Goal: Task Accomplishment & Management: Use online tool/utility

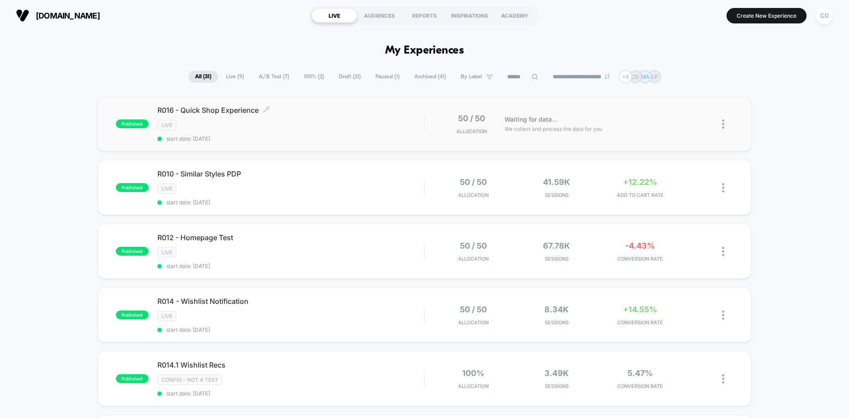
click at [244, 106] on span "R016 - Quick Shop Experience Click to edit experience details" at bounding box center [290, 110] width 266 height 9
click at [819, 16] on div "CD" at bounding box center [823, 15] width 17 height 17
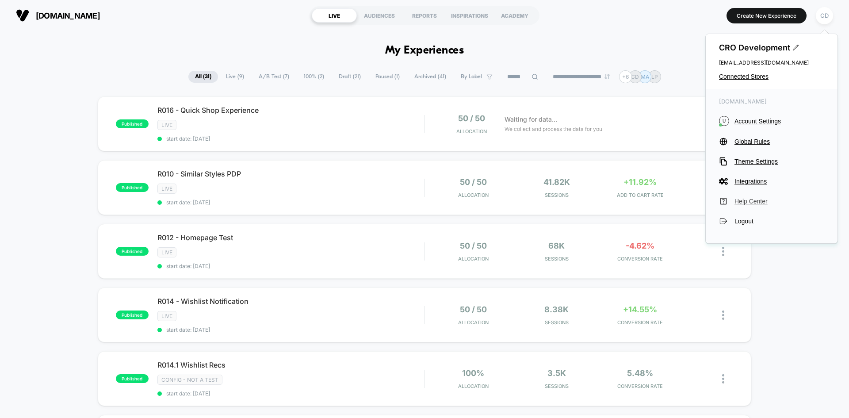
click at [757, 202] on span "Help Center" at bounding box center [779, 201] width 90 height 7
click at [259, 107] on span "R016 - Quick Shop Experience Click to edit experience details" at bounding box center [290, 110] width 266 height 9
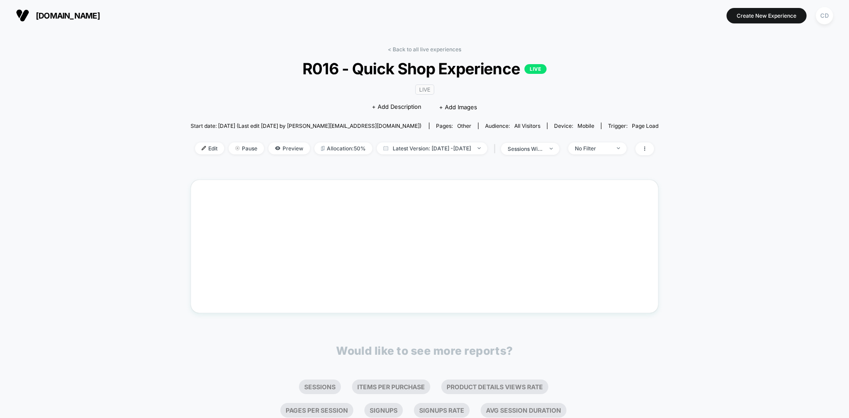
click at [327, 68] on span "R016 - Quick Shop Experience LIVE" at bounding box center [424, 68] width 421 height 19
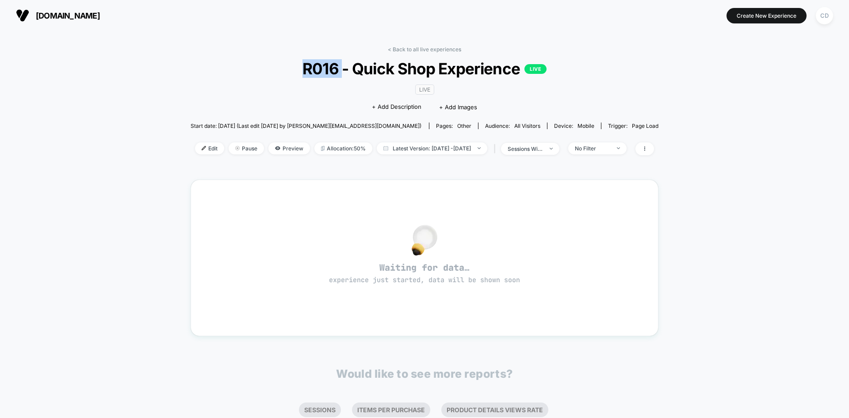
click at [327, 68] on span "R016 - Quick Shop Experience LIVE" at bounding box center [424, 68] width 421 height 19
copy span "R016 - Quick Shop Experience"
